Goal: Information Seeking & Learning: Learn about a topic

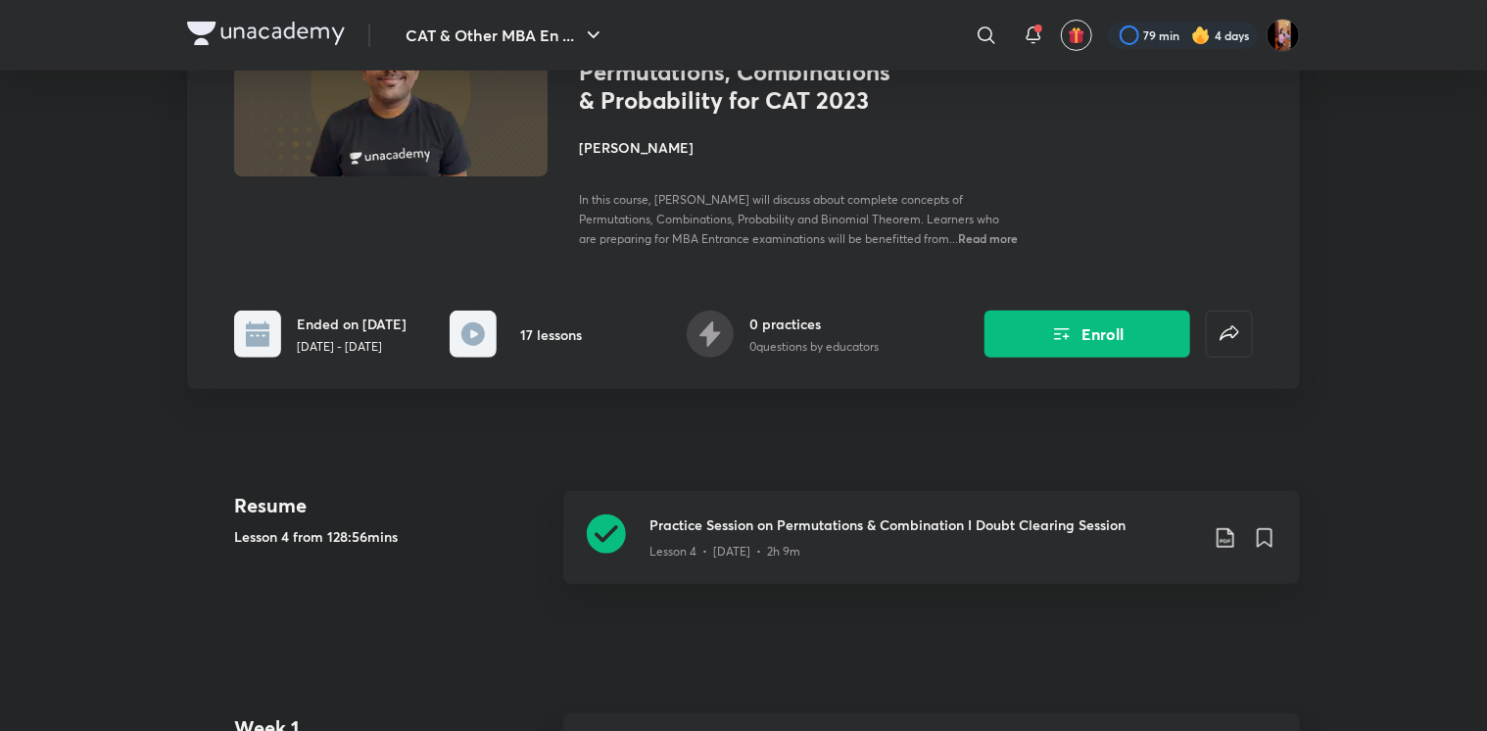
scroll to position [252, 0]
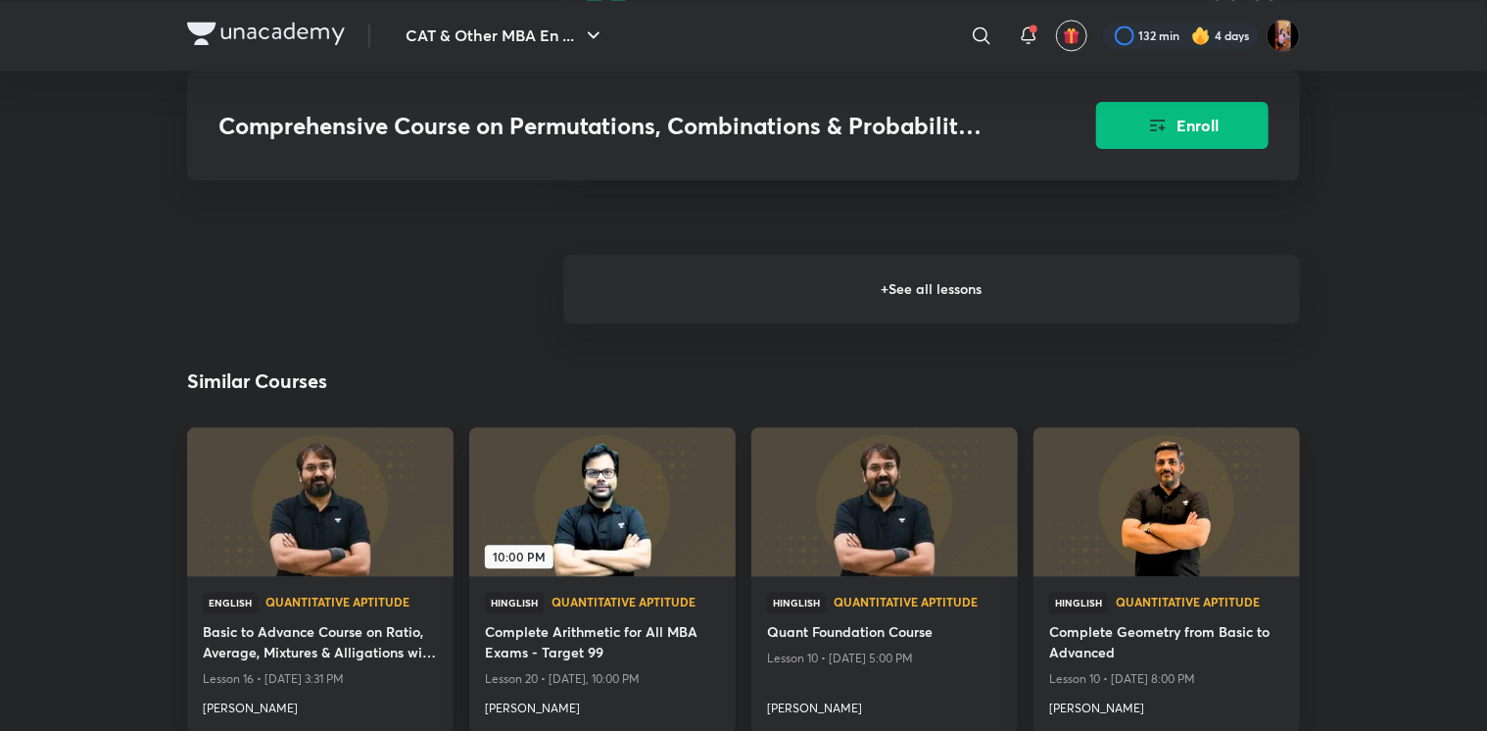
scroll to position [2089, 0]
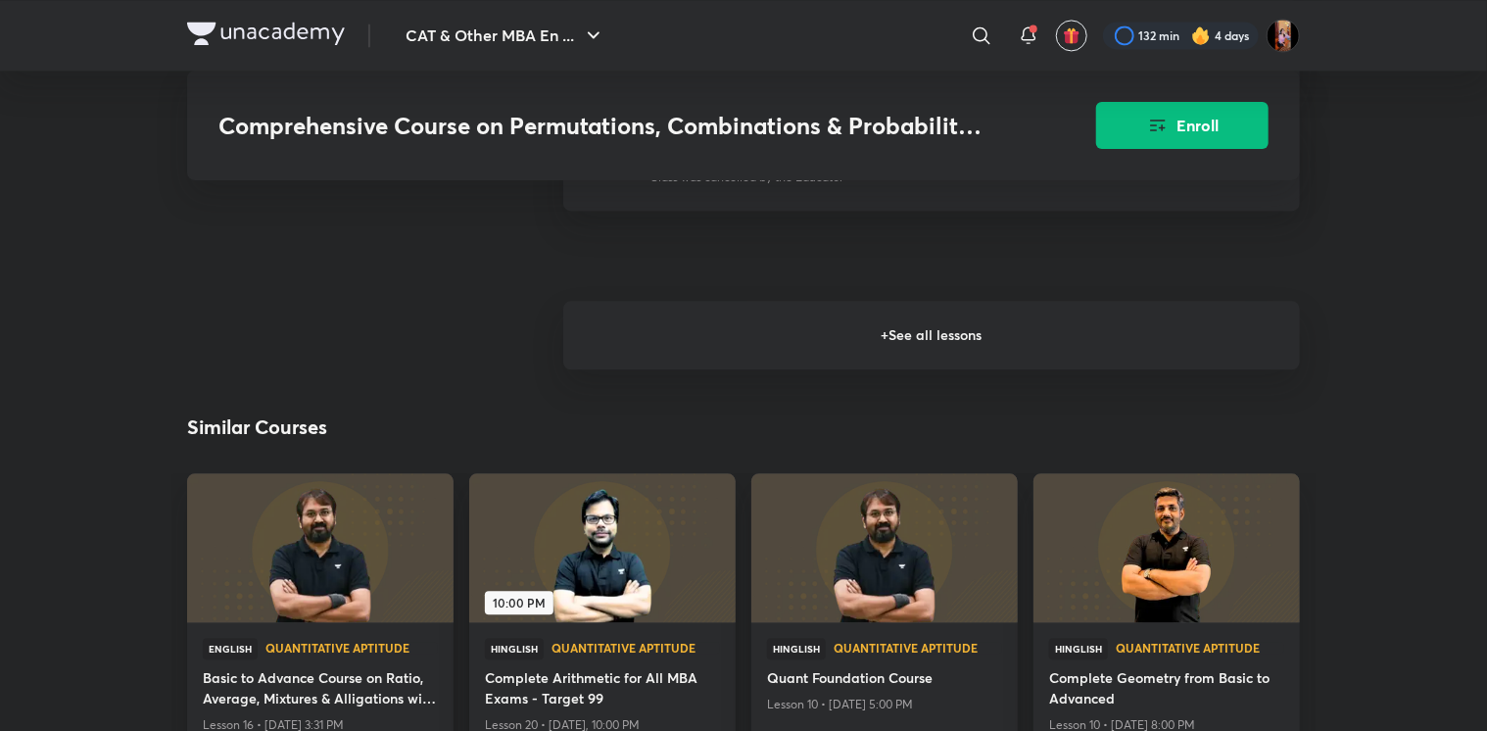
click at [736, 367] on h6 "+ See all lessons" at bounding box center [931, 335] width 736 height 69
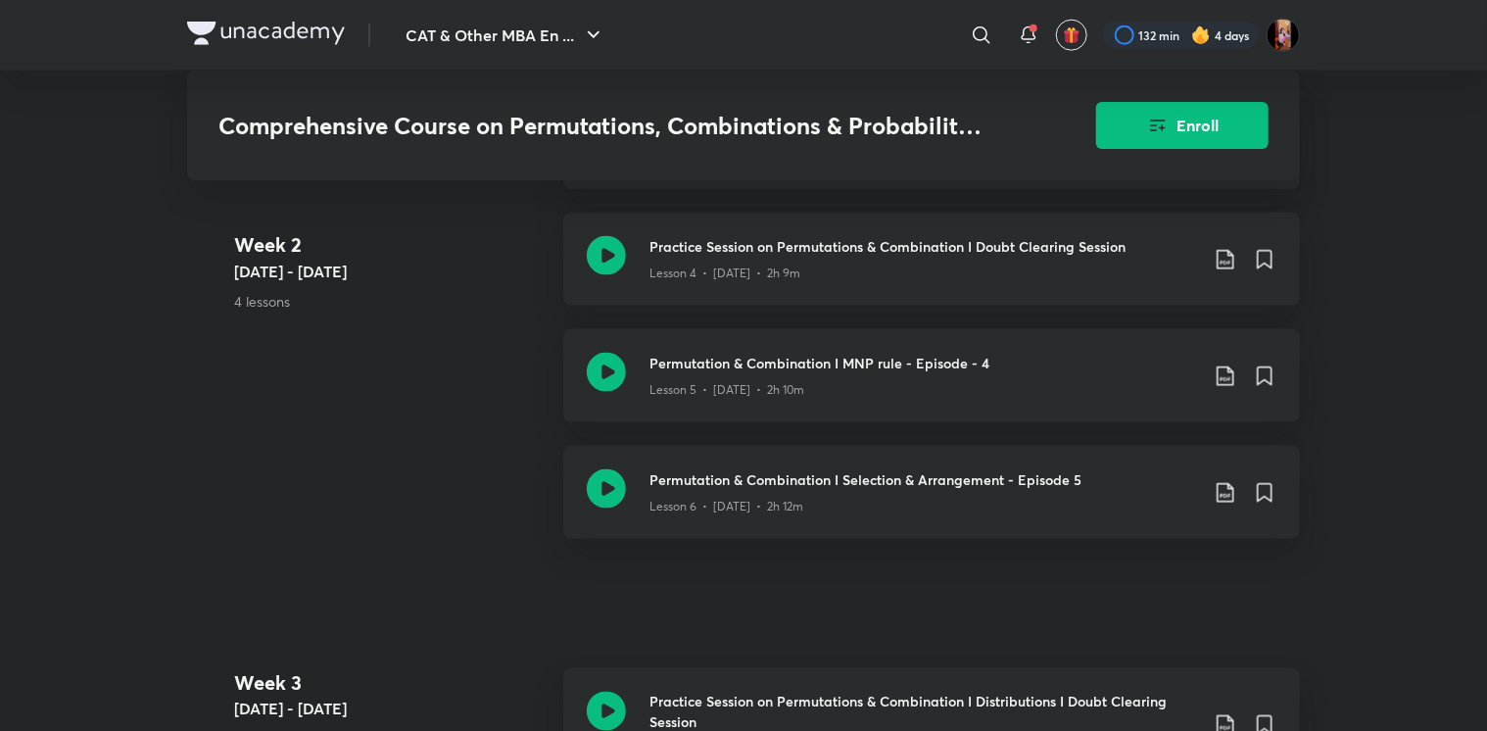
scroll to position [1128, 0]
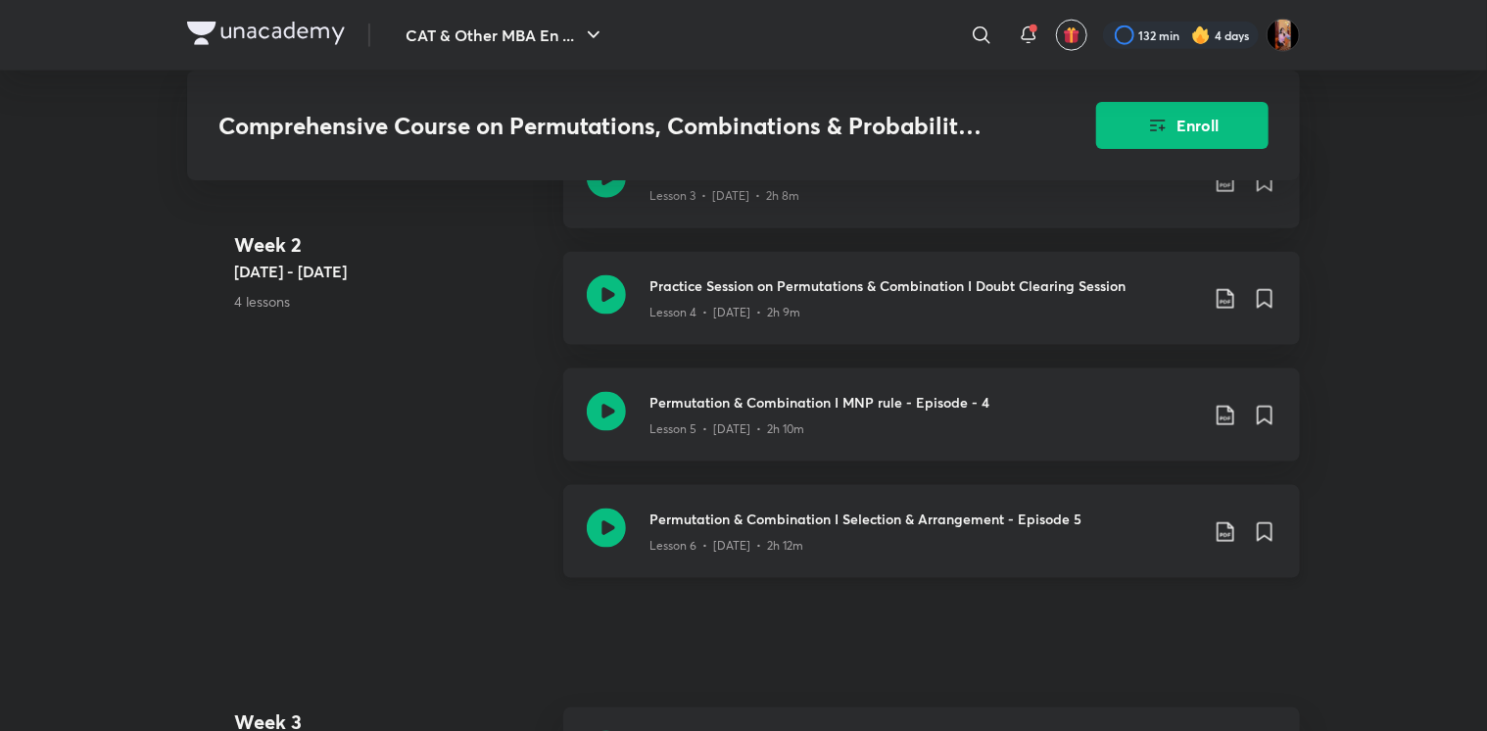
click at [806, 554] on div "Lesson 6 • [DATE] • 2h 12m" at bounding box center [923, 541] width 548 height 25
